Goal: Use online tool/utility: Utilize a website feature to perform a specific function

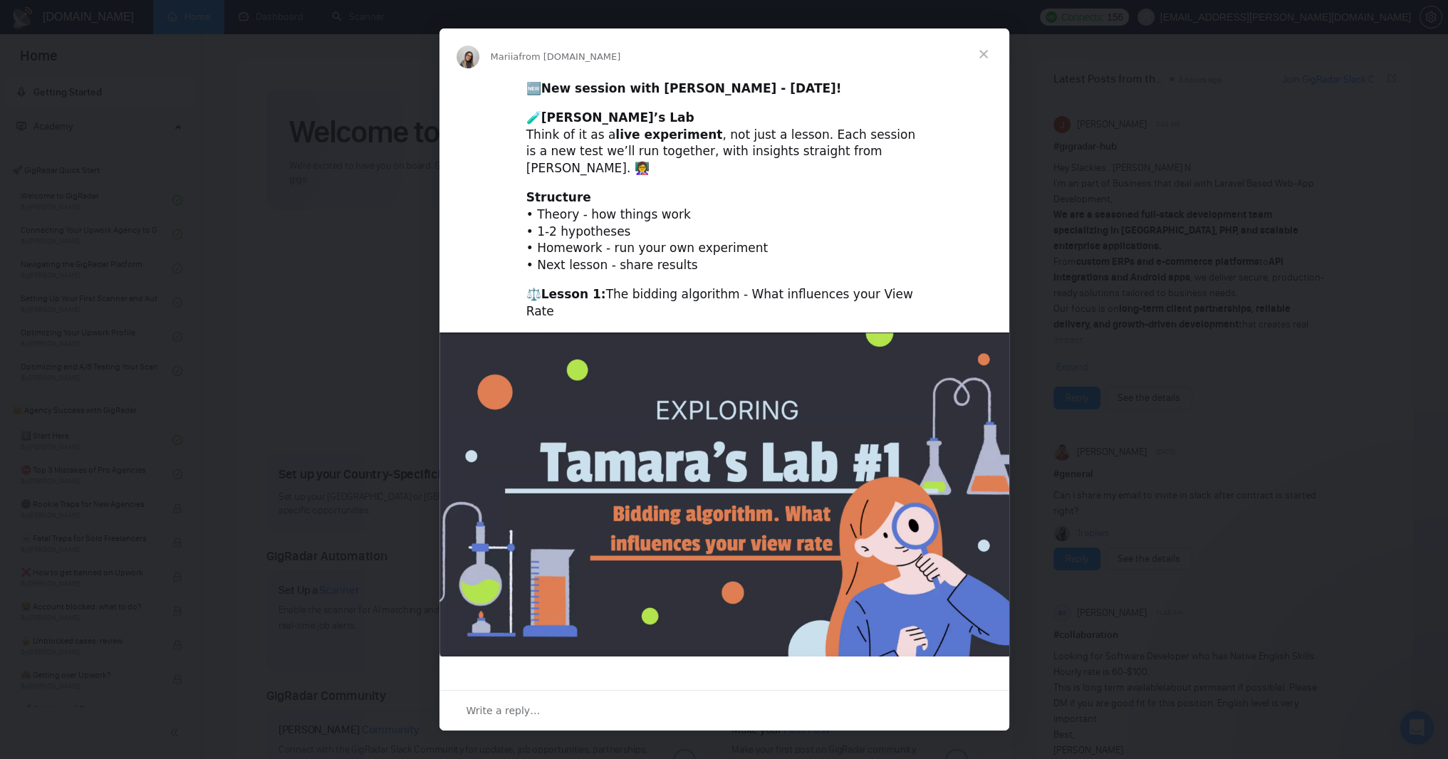
click at [981, 54] on span "Close" at bounding box center [983, 53] width 51 height 51
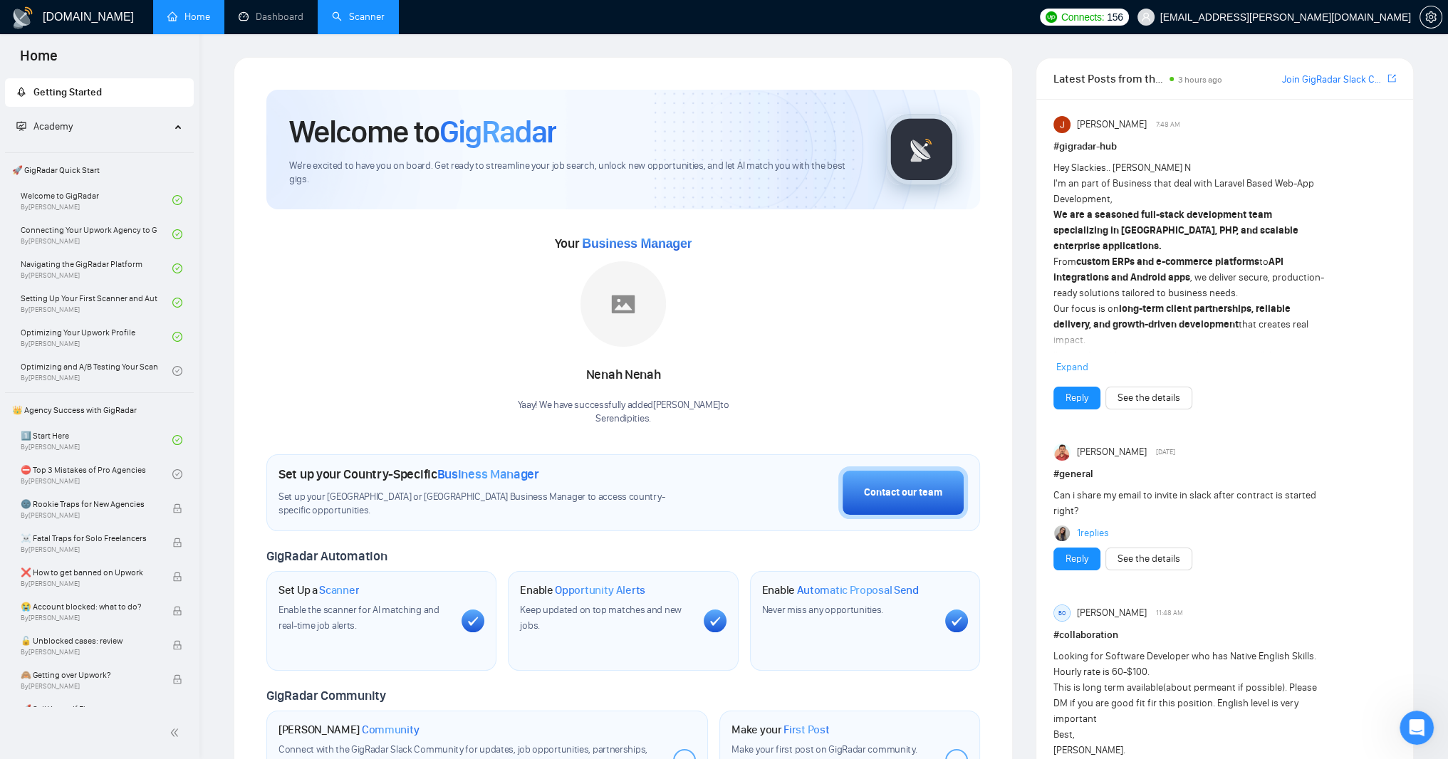
click at [379, 18] on link "Scanner" at bounding box center [358, 17] width 53 height 12
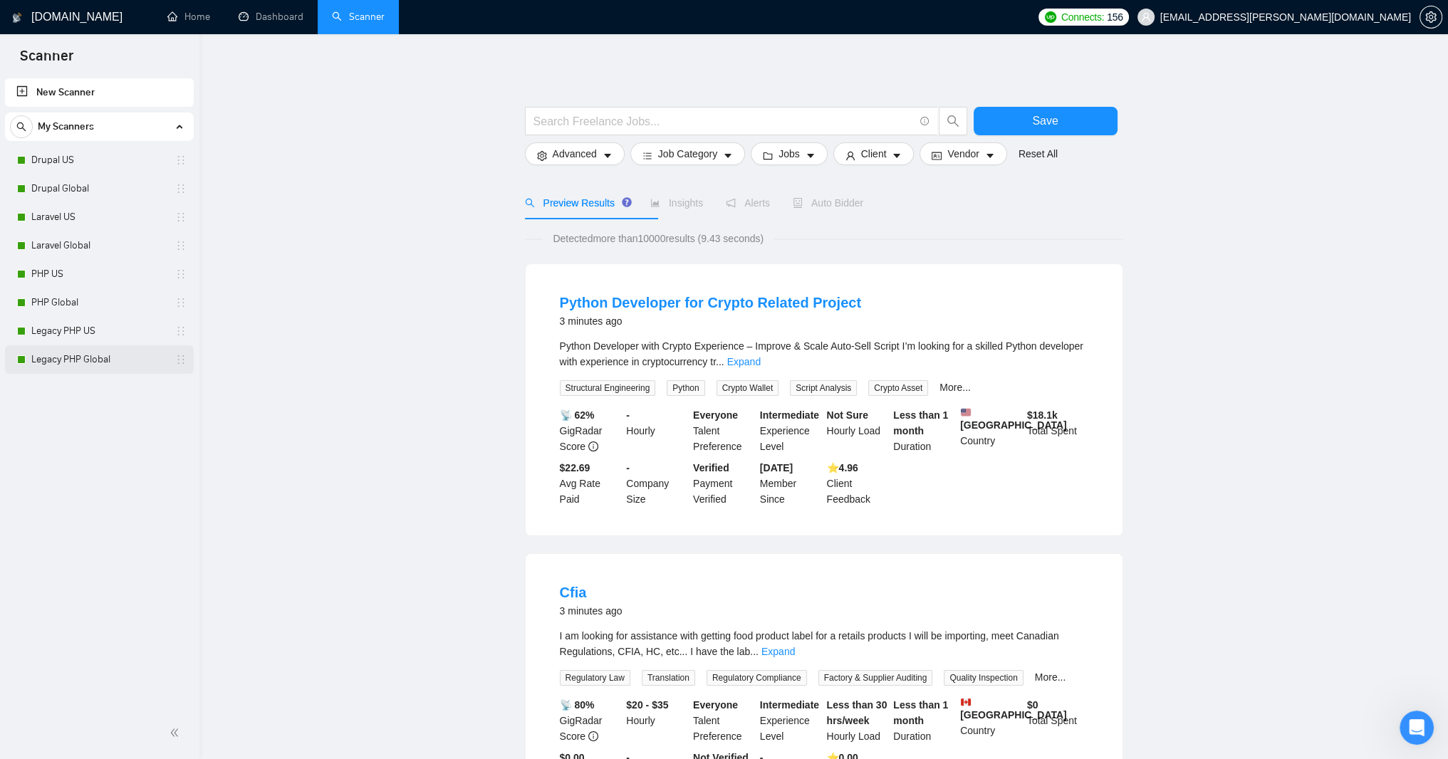
click at [63, 362] on link "Legacy PHP Global" at bounding box center [98, 359] width 135 height 28
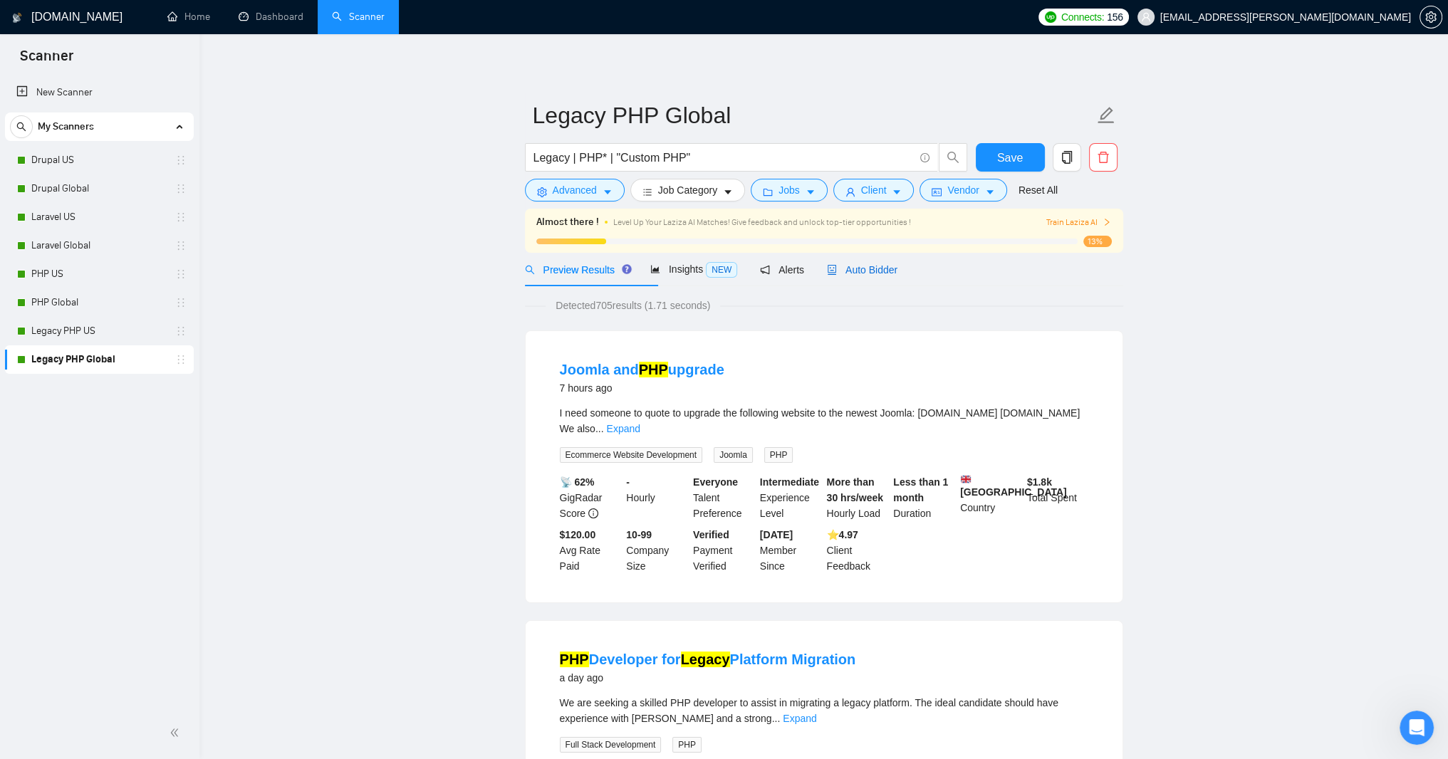
click at [897, 276] on span "Auto Bidder" at bounding box center [862, 269] width 71 height 11
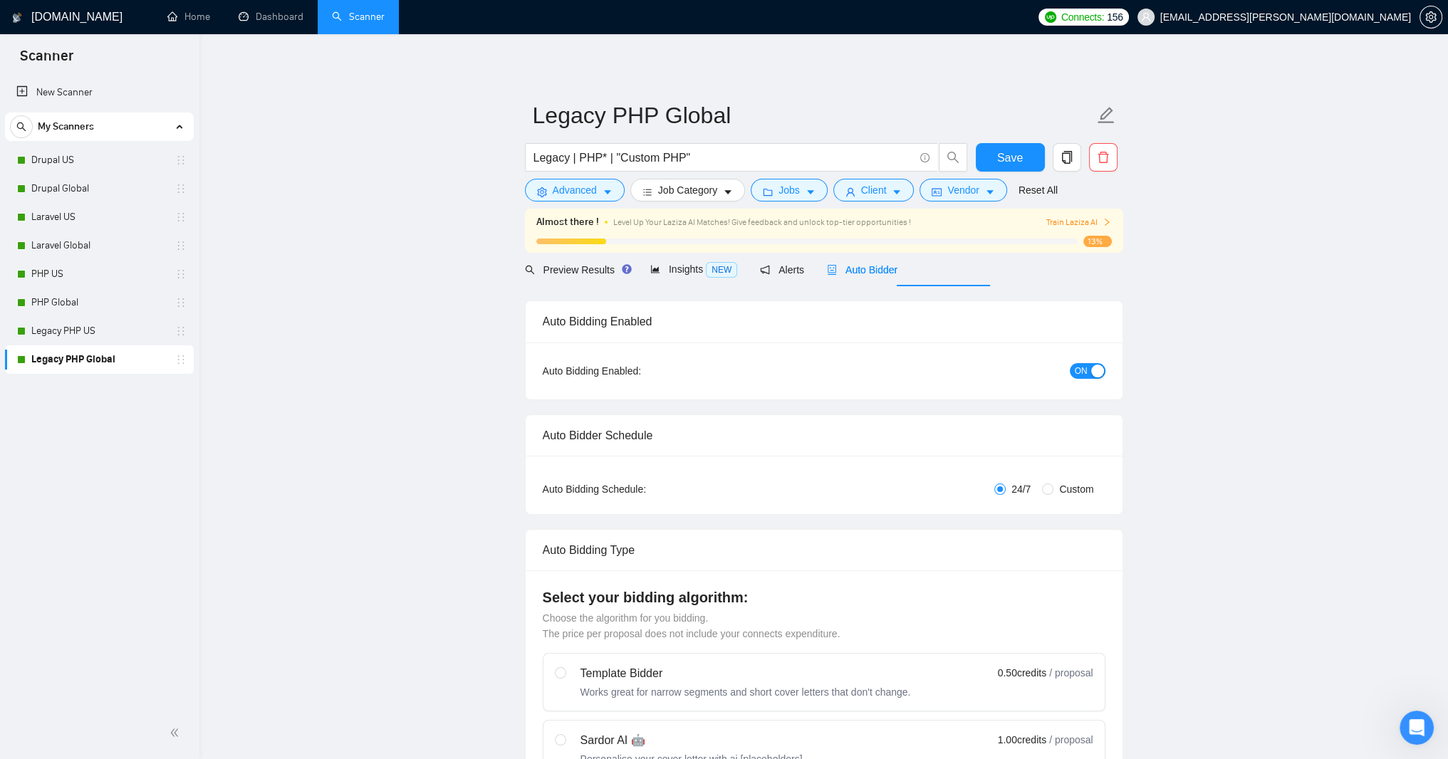
click at [897, 276] on span "Auto Bidder" at bounding box center [862, 269] width 71 height 11
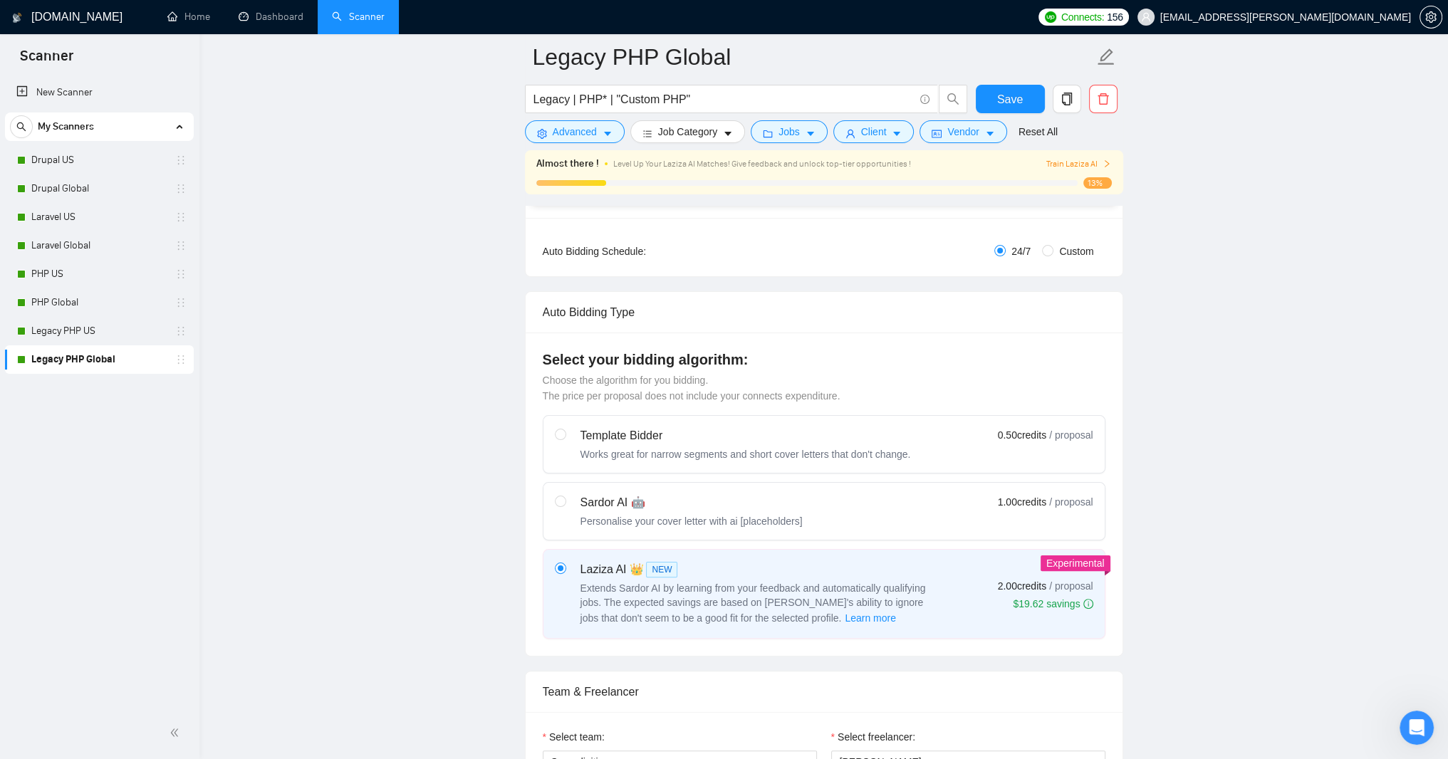
scroll to position [256, 0]
